Goal: Entertainment & Leisure: Consume media (video, audio)

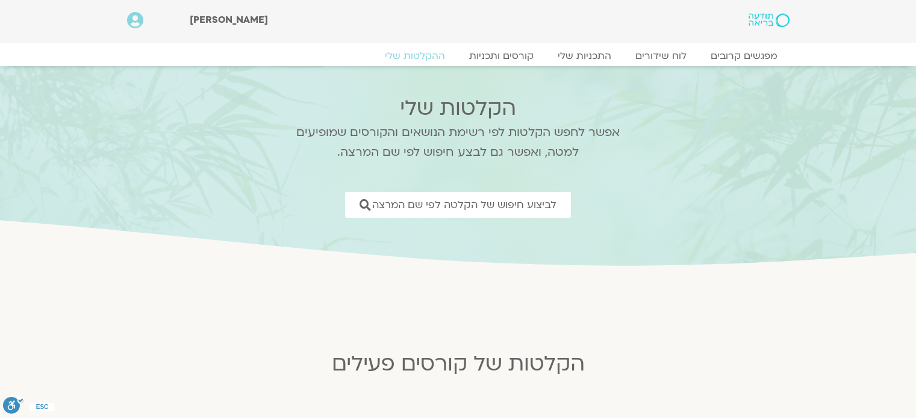
click at [785, 134] on section "הקלטות שלי אפשר לחפש הקלטות לפי רשימת הנושאים והקורסים שמופיעים למטה, ואפשר גם …" at bounding box center [458, 167] width 916 height 203
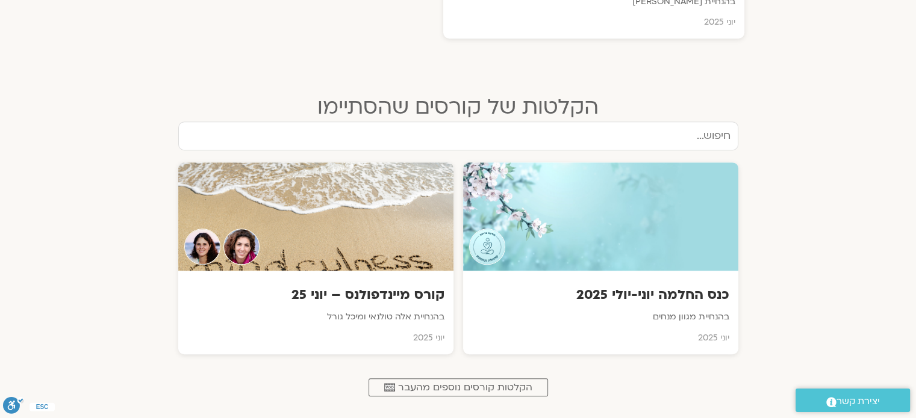
scroll to position [650, 0]
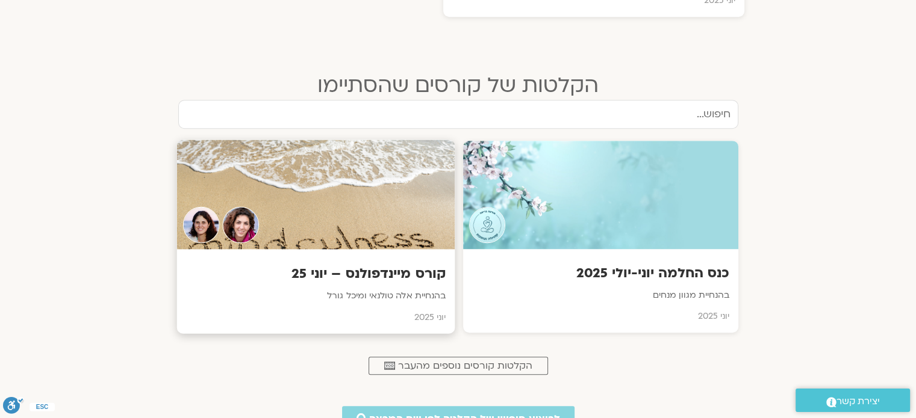
click at [372, 267] on h3 "קורס מיינדפולנס – יוני 25" at bounding box center [314, 274] width 259 height 19
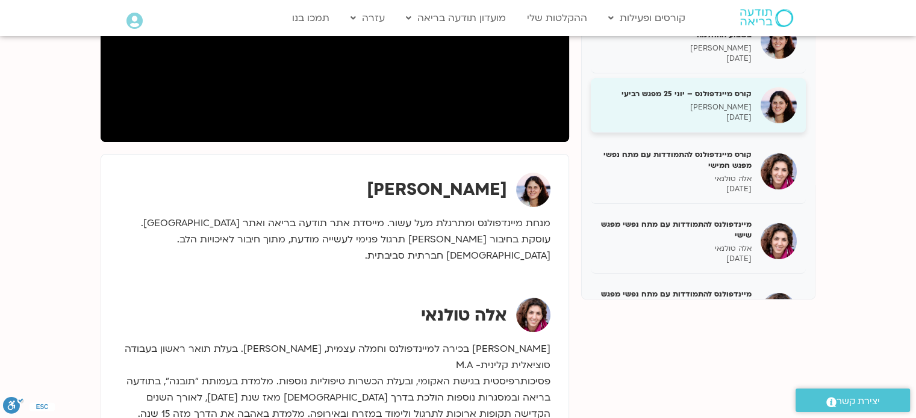
click at [711, 98] on h5 "קורס מיינדפולנס – יוני 25 מפגש רביעי" at bounding box center [676, 93] width 152 height 11
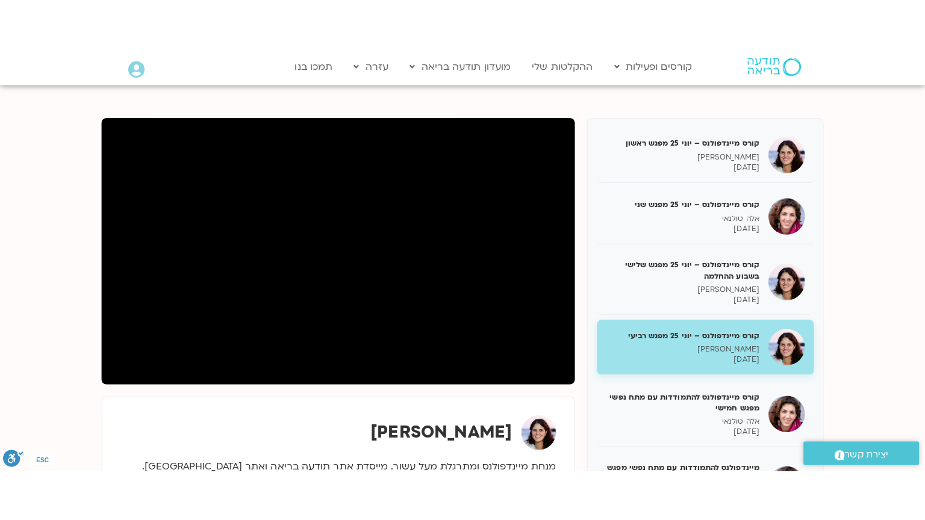
scroll to position [122, 0]
